Goal: Task Accomplishment & Management: Use online tool/utility

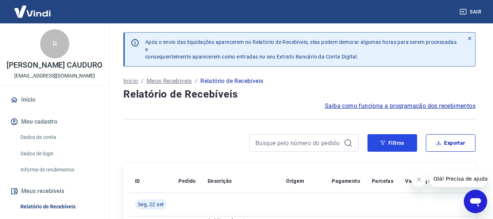
drag, startPoint x: 385, startPoint y: 134, endPoint x: 389, endPoint y: 131, distance: 5.8
click at [387, 138] on button "Filtros" at bounding box center [392, 143] width 50 height 18
click at [388, 141] on button "Filtros" at bounding box center [392, 143] width 50 height 18
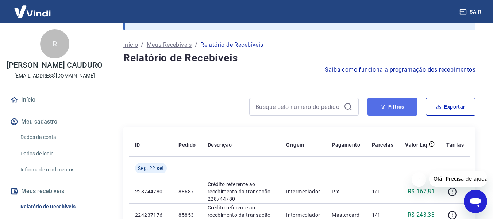
scroll to position [36, 0]
click at [391, 101] on button "Filtros" at bounding box center [392, 106] width 50 height 18
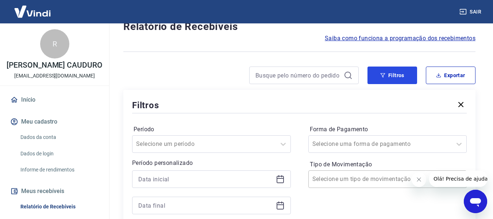
scroll to position [109, 0]
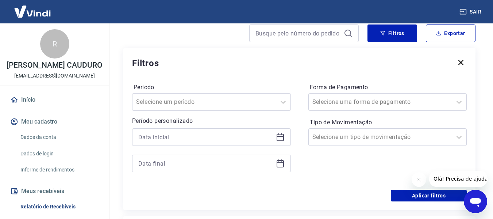
click at [279, 139] on icon at bounding box center [280, 136] width 9 height 9
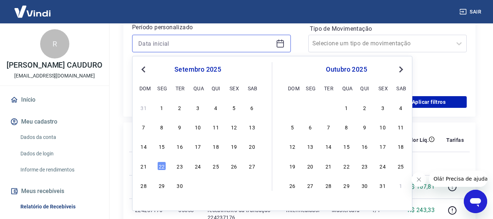
scroll to position [219, 0]
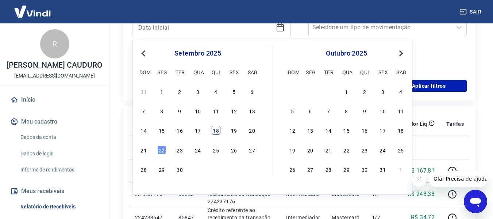
click at [218, 130] on div "18" at bounding box center [216, 130] width 9 height 9
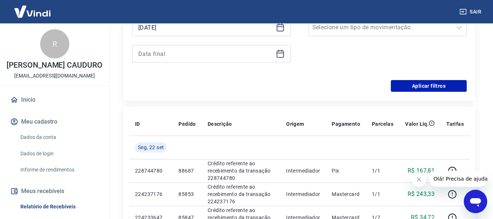
type input "[DATE]"
click at [279, 56] on icon at bounding box center [280, 53] width 9 height 9
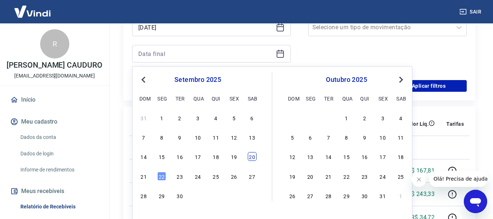
click at [254, 157] on div "20" at bounding box center [252, 156] width 9 height 9
type input "[DATE]"
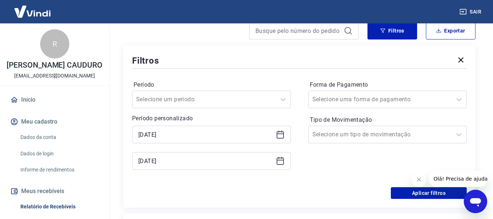
scroll to position [109, 0]
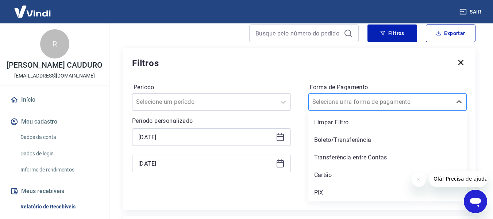
click at [362, 97] on div at bounding box center [380, 102] width 136 height 10
click at [333, 193] on div "PIX" at bounding box center [387, 192] width 159 height 15
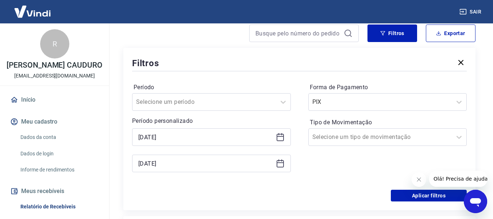
click at [417, 178] on icon "Fechar mensagem da empresa" at bounding box center [419, 179] width 6 height 6
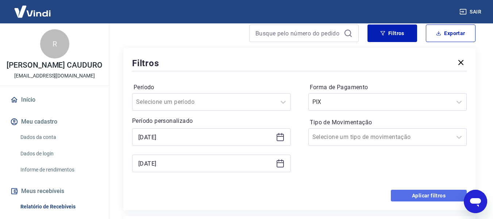
click at [410, 197] on button "Aplicar filtros" at bounding box center [429, 195] width 76 height 12
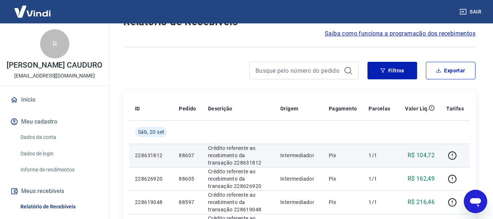
scroll to position [36, 0]
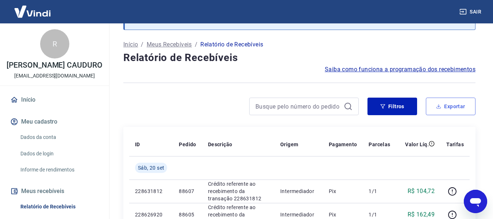
click at [452, 102] on button "Exportar" at bounding box center [451, 106] width 50 height 18
type input "[DATE]"
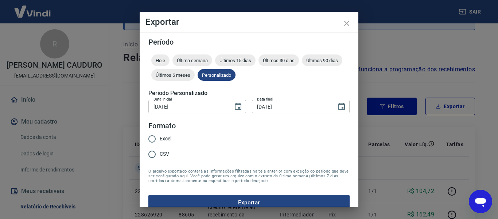
drag, startPoint x: 163, startPoint y: 134, endPoint x: 162, endPoint y: 140, distance: 5.5
click at [162, 136] on label "Excel" at bounding box center [157, 138] width 27 height 15
click at [160, 136] on input "Excel" at bounding box center [151, 138] width 15 height 15
radio input "true"
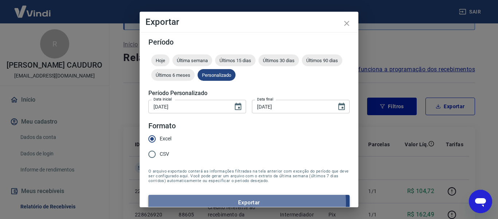
click at [247, 203] on button "Exportar" at bounding box center [248, 201] width 201 height 15
